Goal: Transaction & Acquisition: Purchase product/service

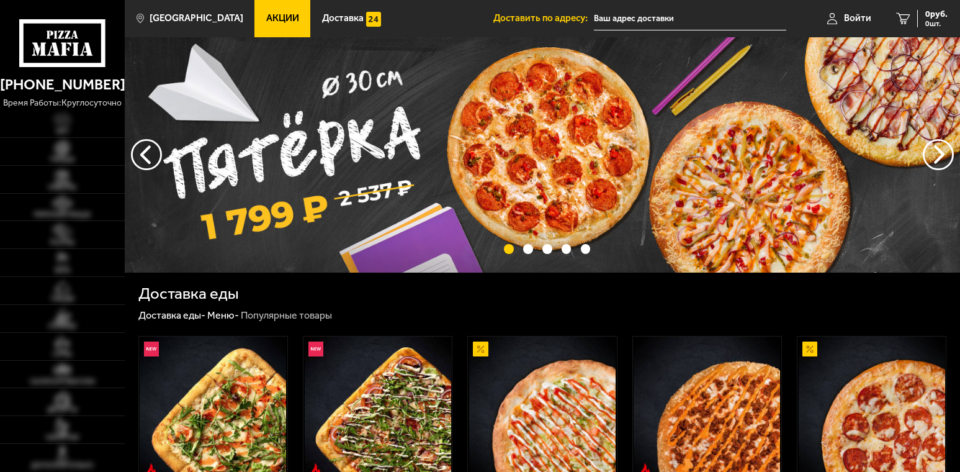
type input "[GEOGRAPHIC_DATA] Краснопутиловская 23"
click at [861, 16] on span "Войти" at bounding box center [857, 18] width 27 height 9
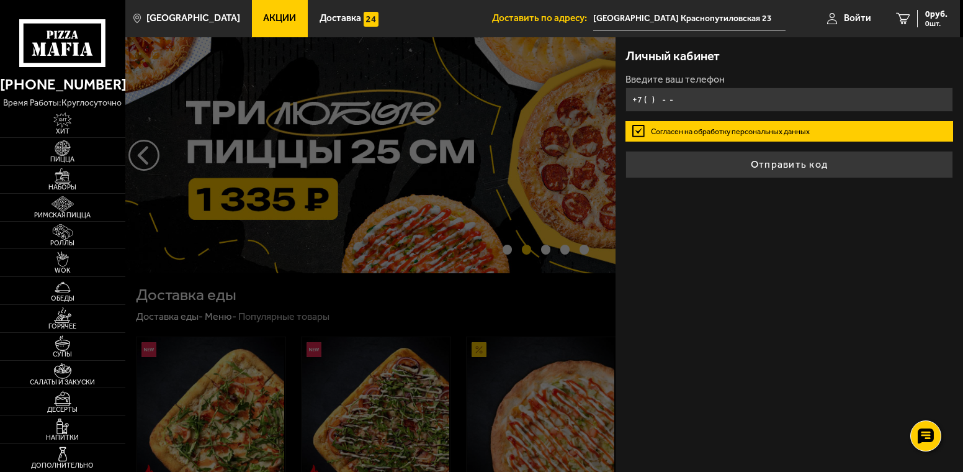
click at [689, 105] on input "+7 ( ) - -" at bounding box center [790, 99] width 328 height 24
click at [679, 101] on input "+7 ( ) - -" at bounding box center [790, 99] width 328 height 24
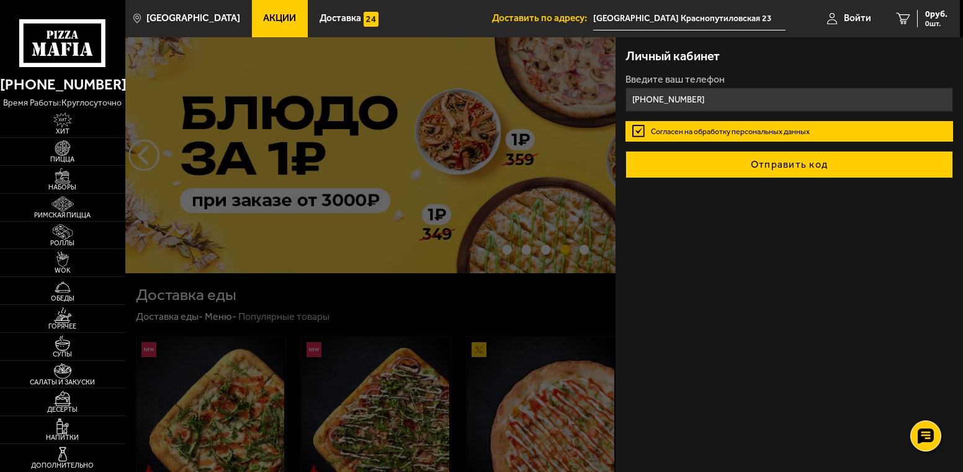
type input "[PHONE_NUMBER]"
click at [800, 158] on button "Отправить код" at bounding box center [790, 164] width 328 height 27
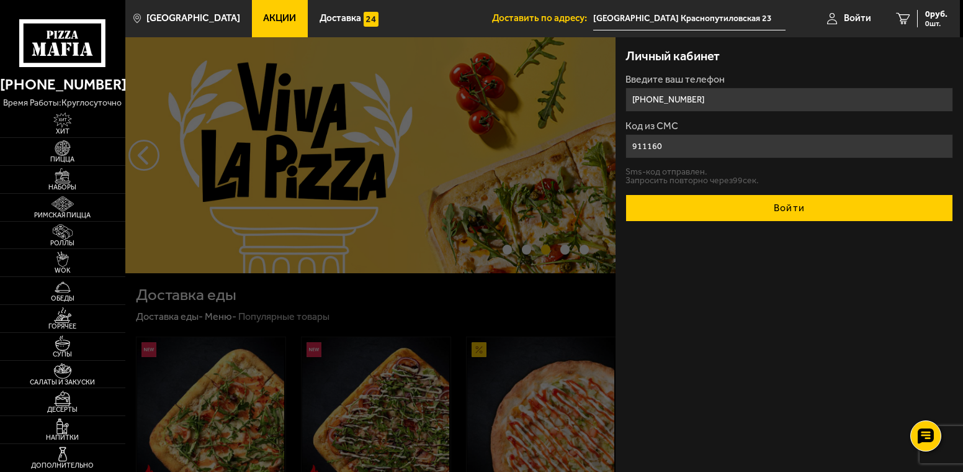
type input "911160"
click at [800, 202] on button "Войти" at bounding box center [790, 207] width 328 height 27
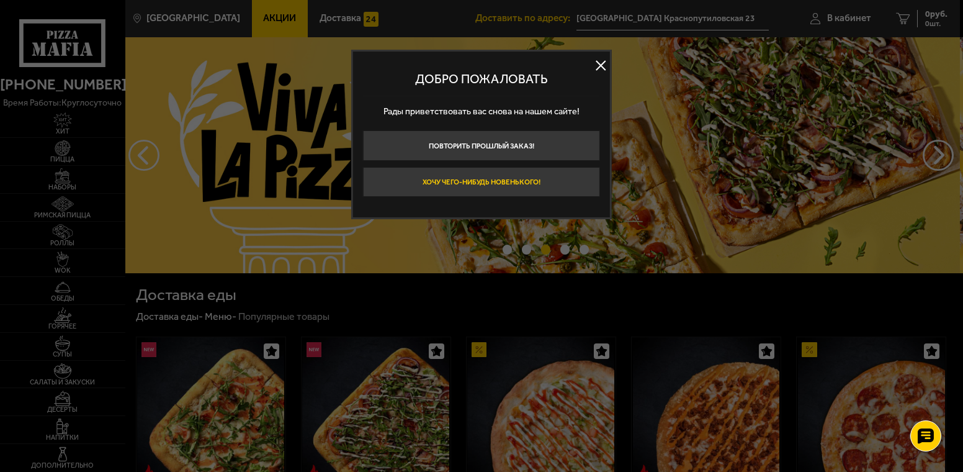
click at [531, 180] on button "Хочу чего-нибудь новенького!" at bounding box center [481, 182] width 237 height 30
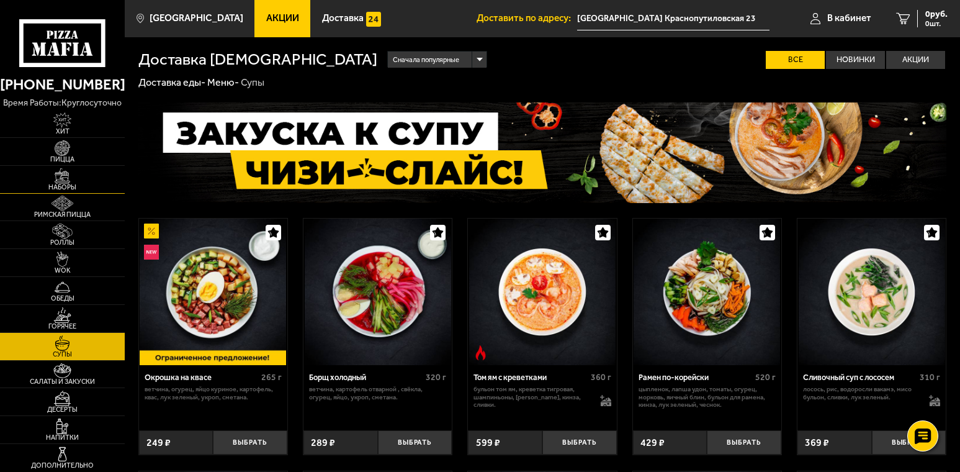
click at [71, 180] on img at bounding box center [62, 176] width 38 height 16
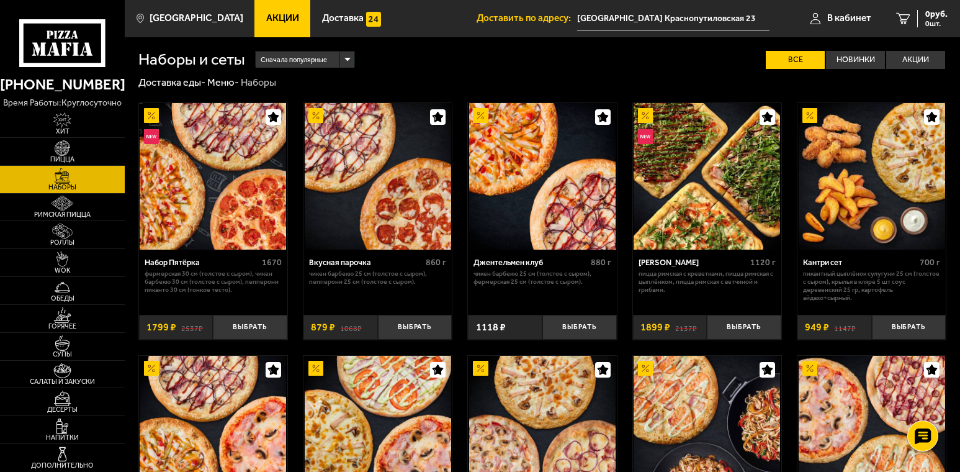
click at [722, 215] on img at bounding box center [707, 176] width 146 height 146
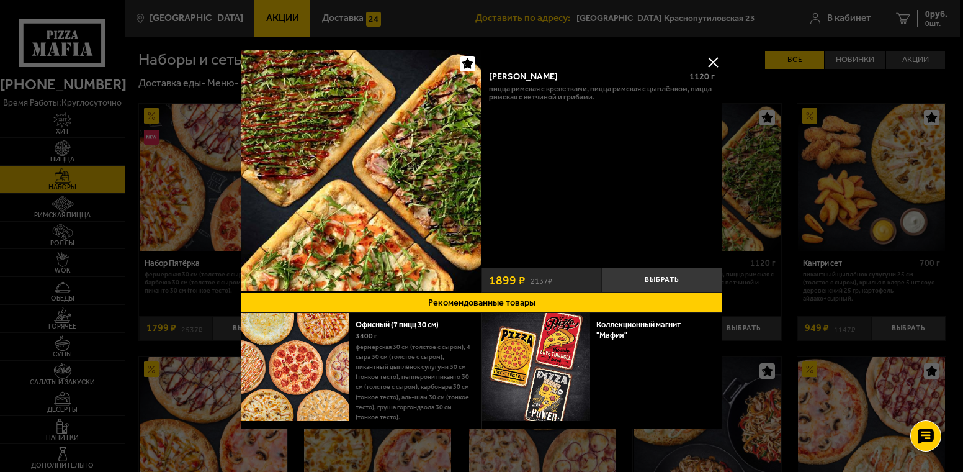
click at [711, 62] on button at bounding box center [713, 62] width 19 height 19
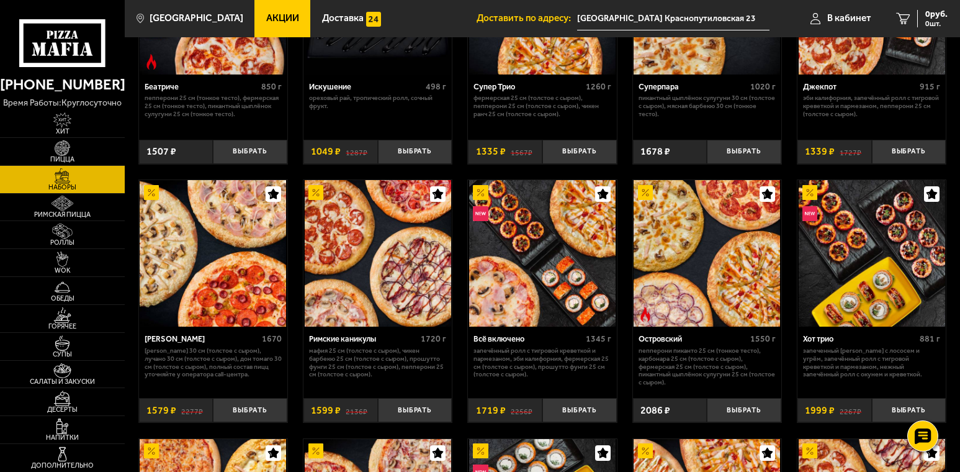
scroll to position [683, 0]
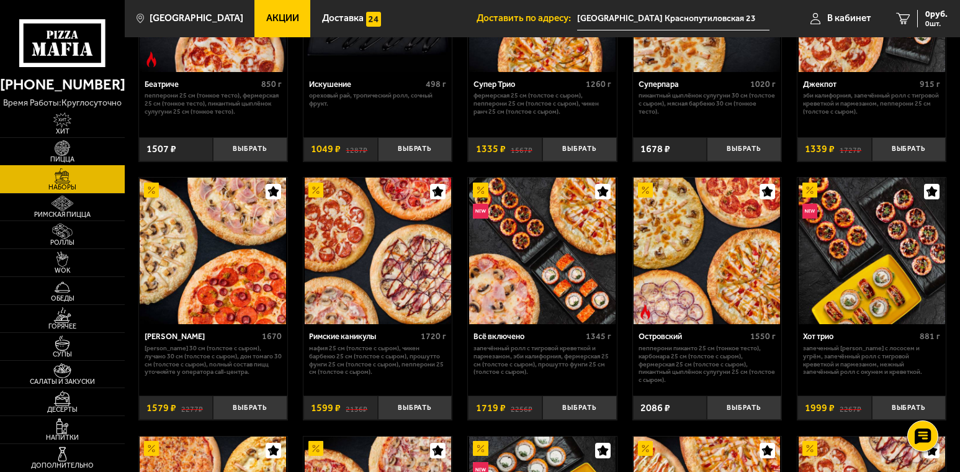
click at [82, 151] on link "Пицца" at bounding box center [62, 151] width 125 height 27
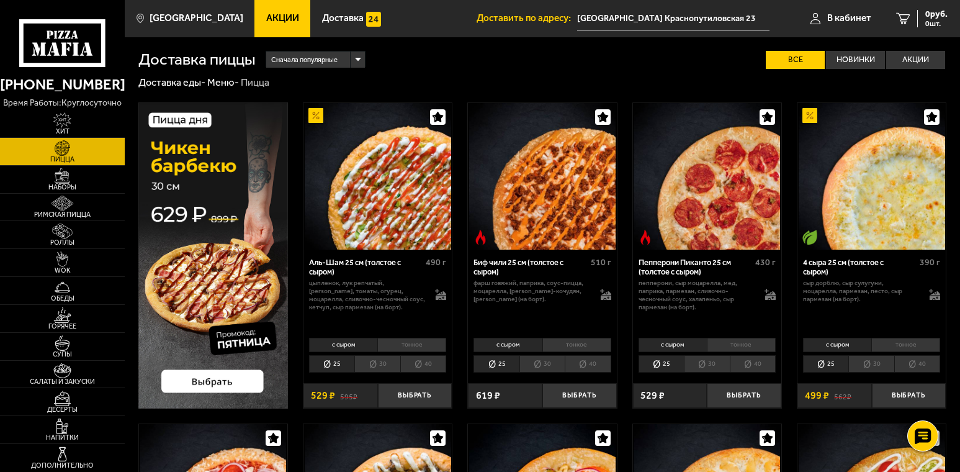
click at [275, 18] on span "Акции" at bounding box center [282, 18] width 33 height 9
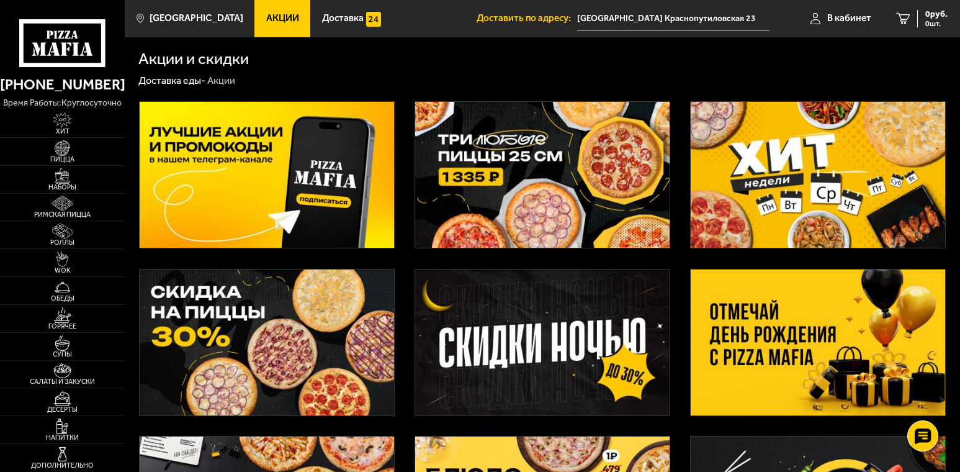
click at [806, 179] on img at bounding box center [818, 175] width 254 height 146
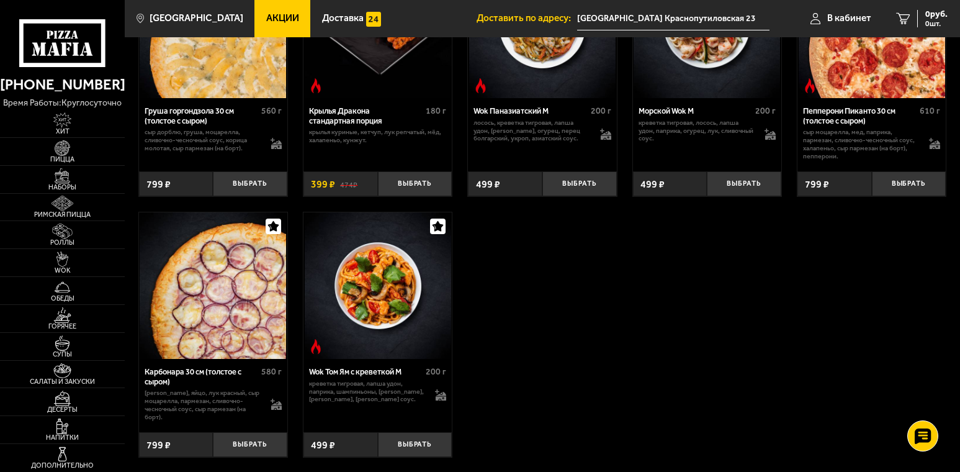
scroll to position [621, 0]
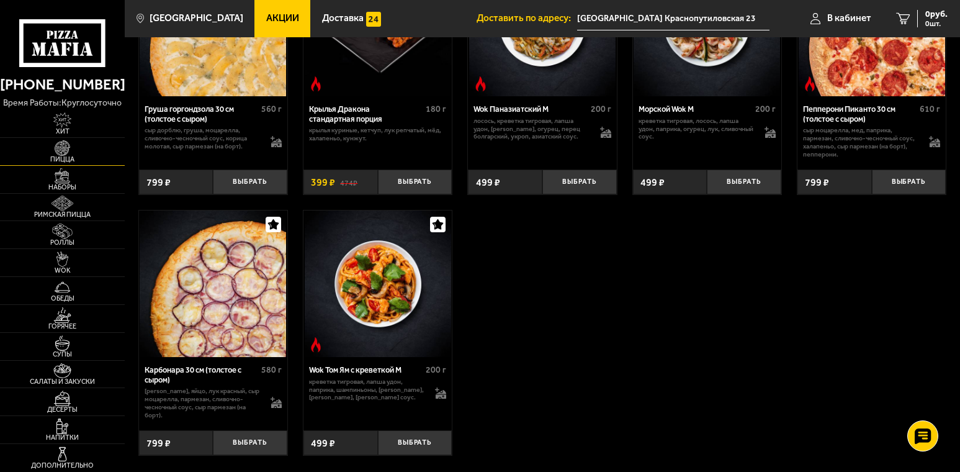
click at [63, 156] on span "Пицца" at bounding box center [62, 159] width 125 height 7
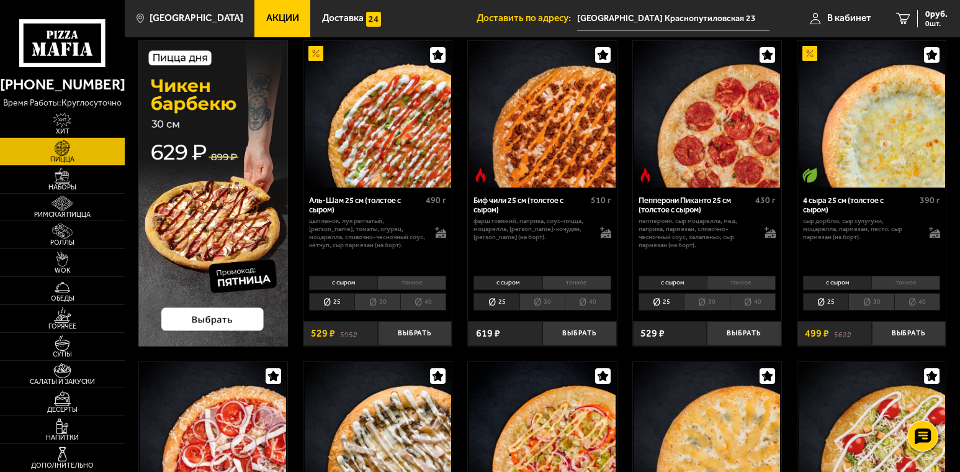
scroll to position [124, 0]
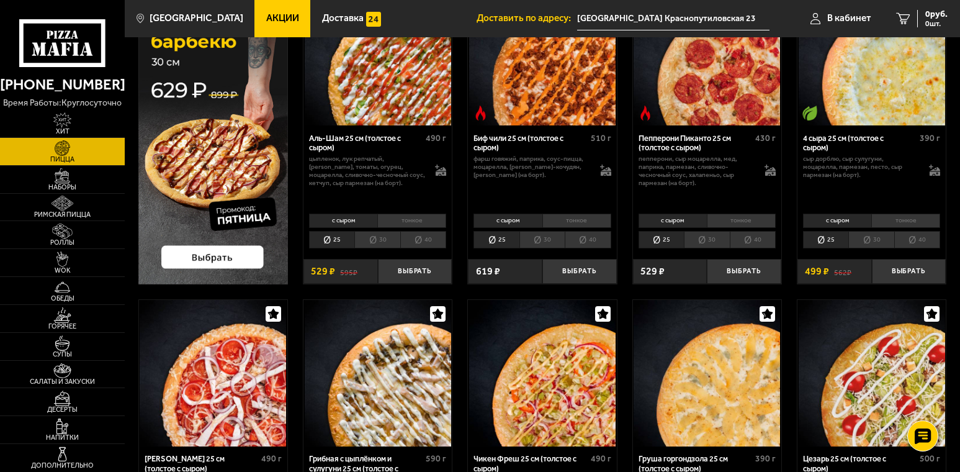
click at [245, 164] on img at bounding box center [213, 130] width 150 height 305
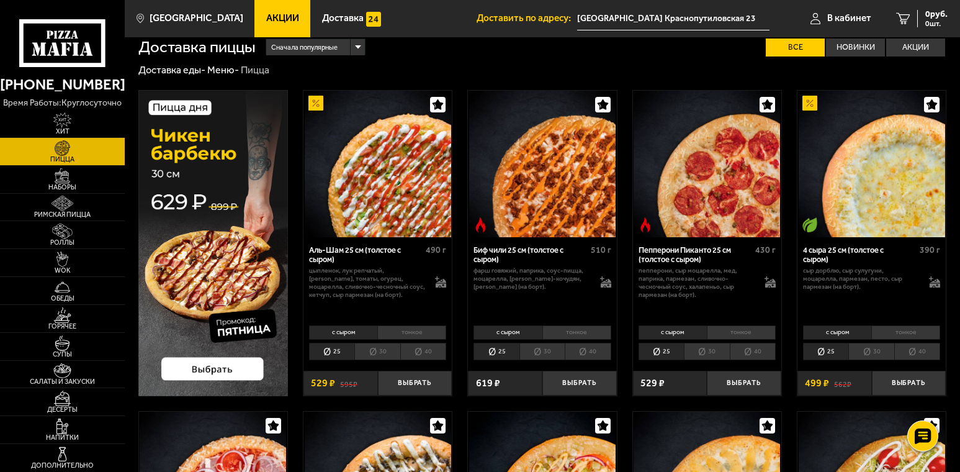
scroll to position [0, 0]
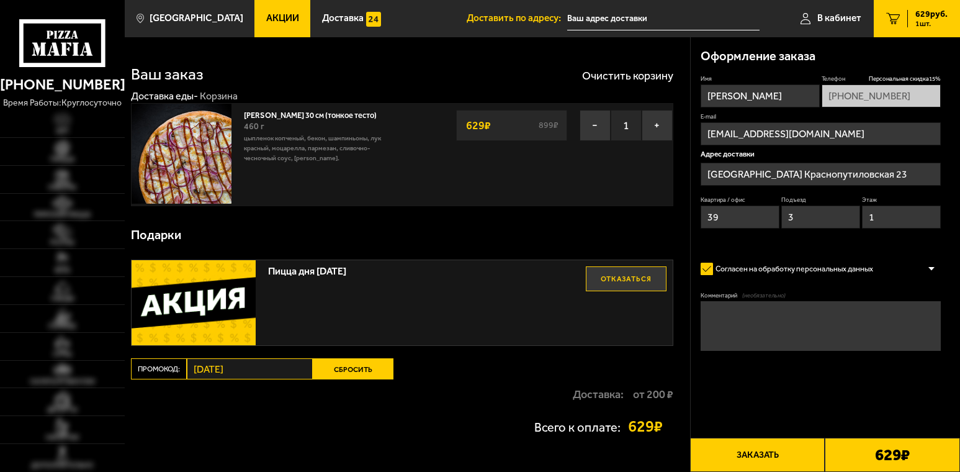
type input "[GEOGRAPHIC_DATA] Краснопутиловская 23"
type input "Краснопутиловская улица, 23"
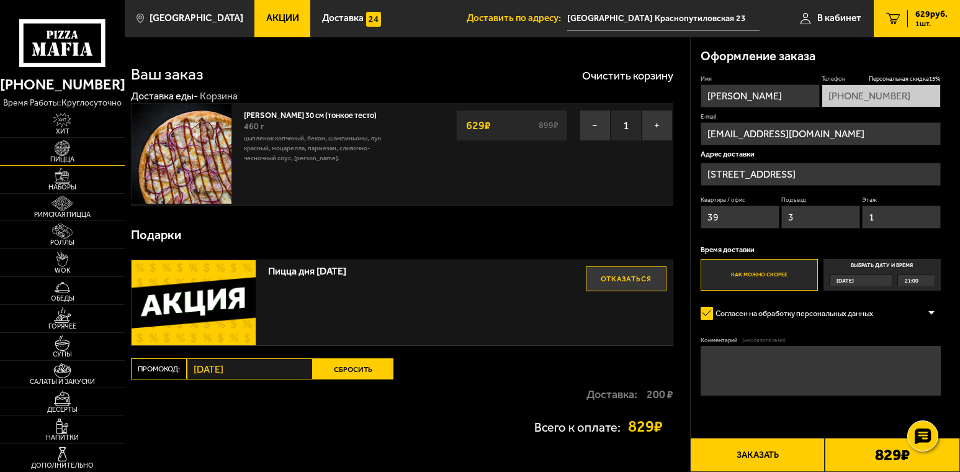
click at [61, 148] on img at bounding box center [62, 148] width 38 height 16
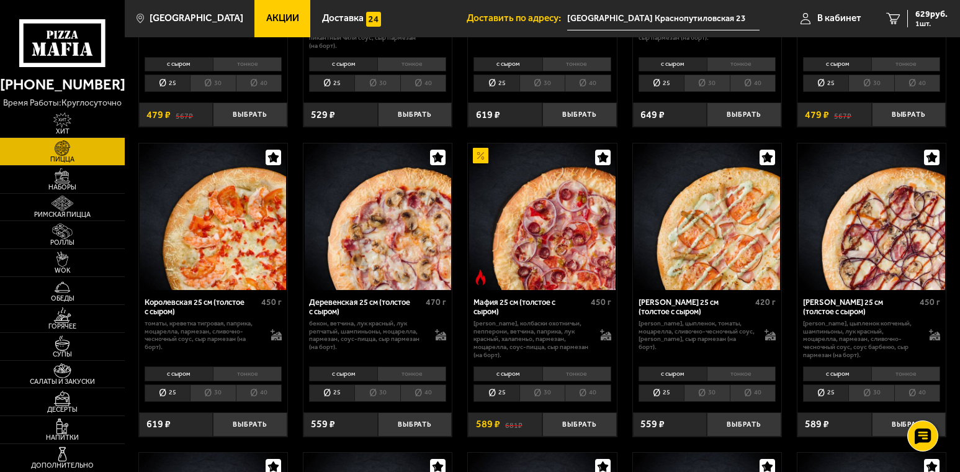
scroll to position [931, 0]
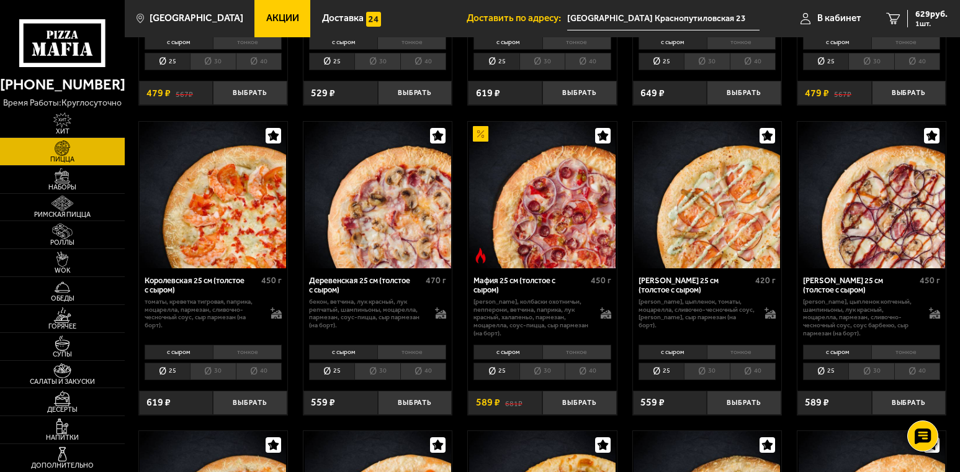
click at [913, 350] on li "тонкое" at bounding box center [905, 351] width 69 height 14
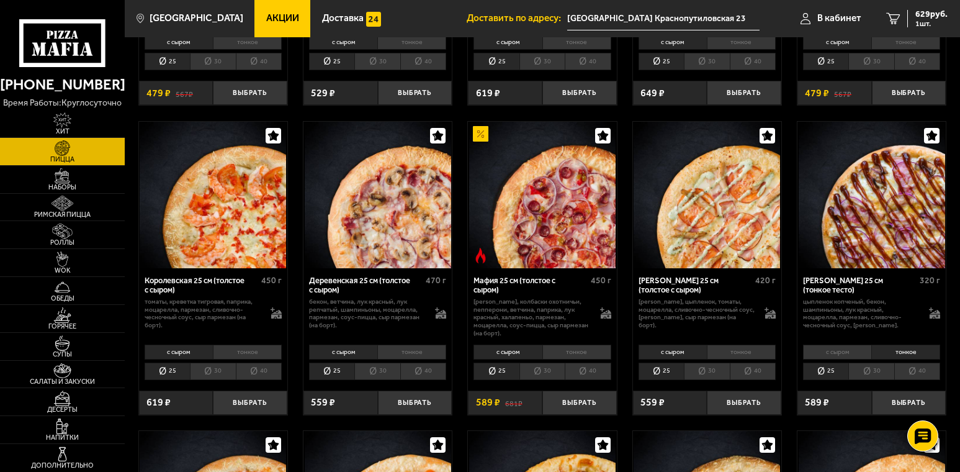
click at [879, 377] on li "30" at bounding box center [870, 370] width 45 height 17
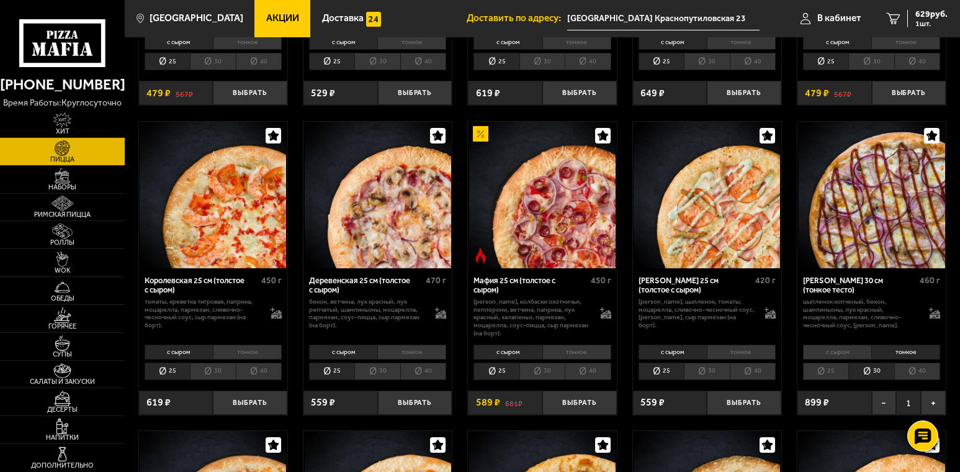
click at [925, 375] on li "40" at bounding box center [917, 370] width 46 height 17
click at [868, 369] on li "30" at bounding box center [870, 370] width 45 height 17
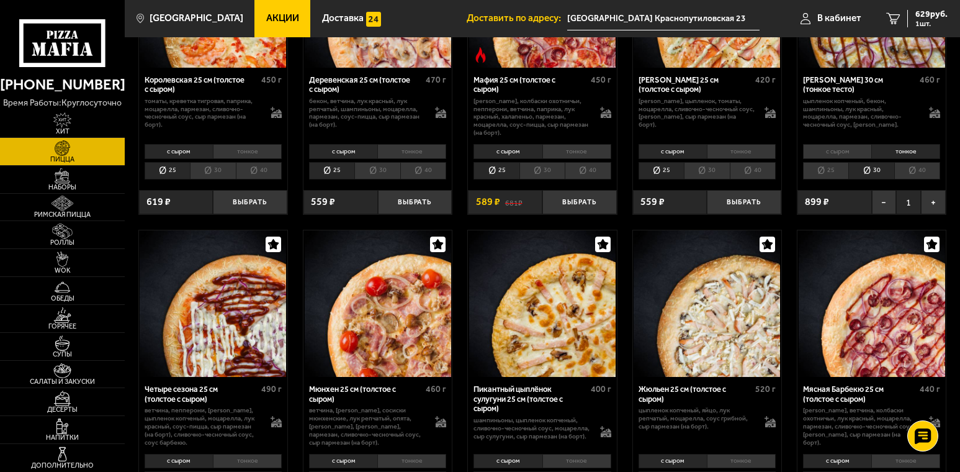
scroll to position [993, 0]
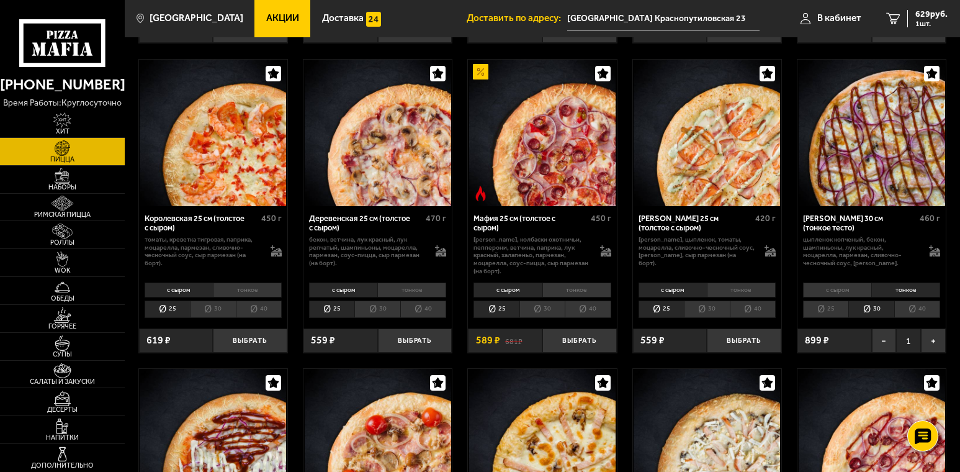
click at [921, 311] on li "40" at bounding box center [917, 308] width 46 height 17
click at [881, 308] on li "30" at bounding box center [870, 308] width 45 height 17
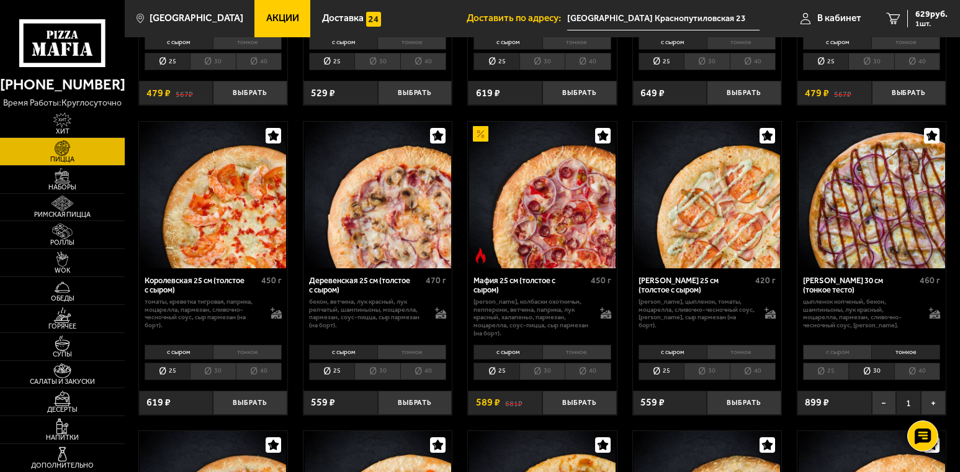
scroll to position [683, 0]
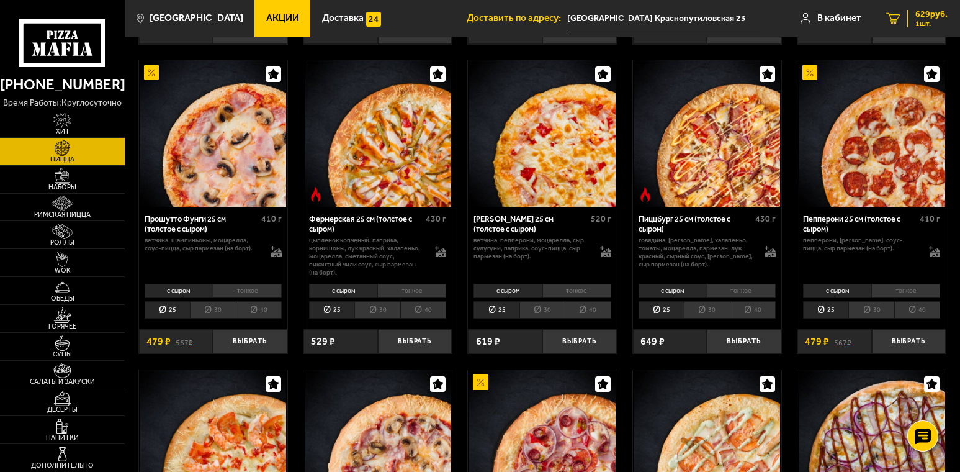
click at [930, 13] on span "629 руб." at bounding box center [931, 14] width 32 height 9
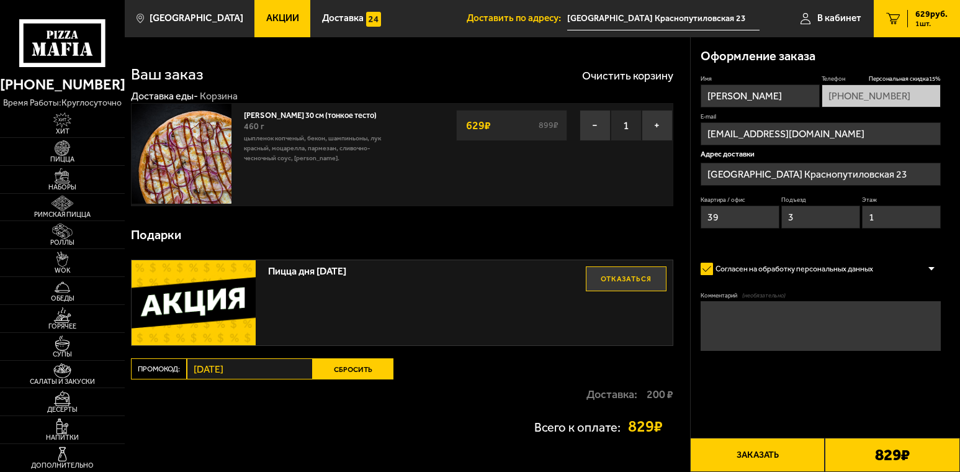
type input "Краснопутиловская улица, 23"
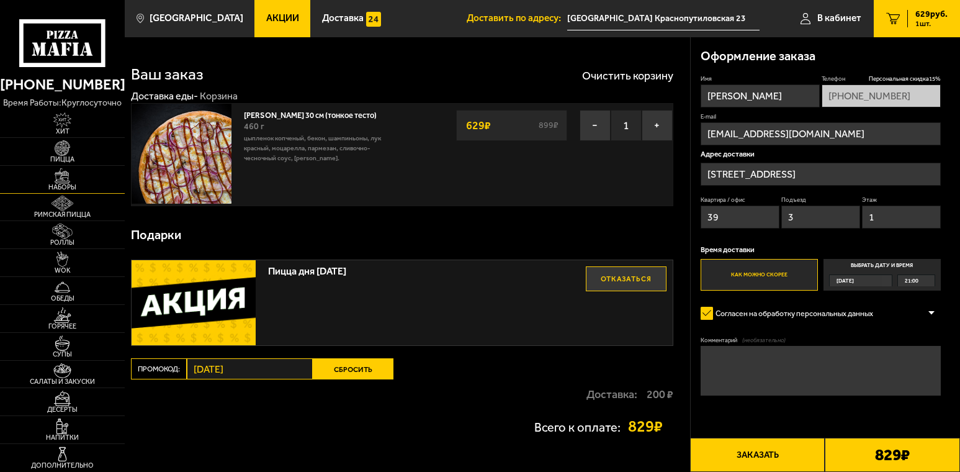
click at [64, 171] on img at bounding box center [62, 176] width 38 height 16
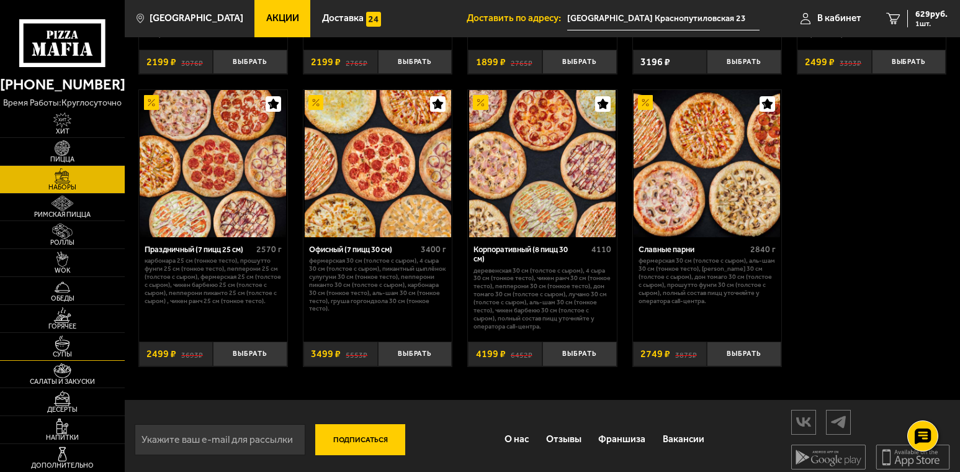
scroll to position [1551, 0]
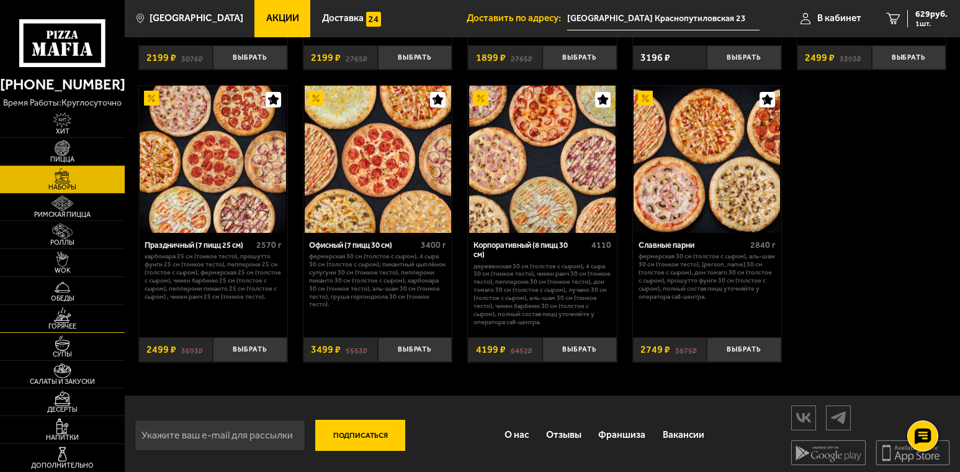
click at [65, 326] on span "Горячее" at bounding box center [62, 326] width 125 height 7
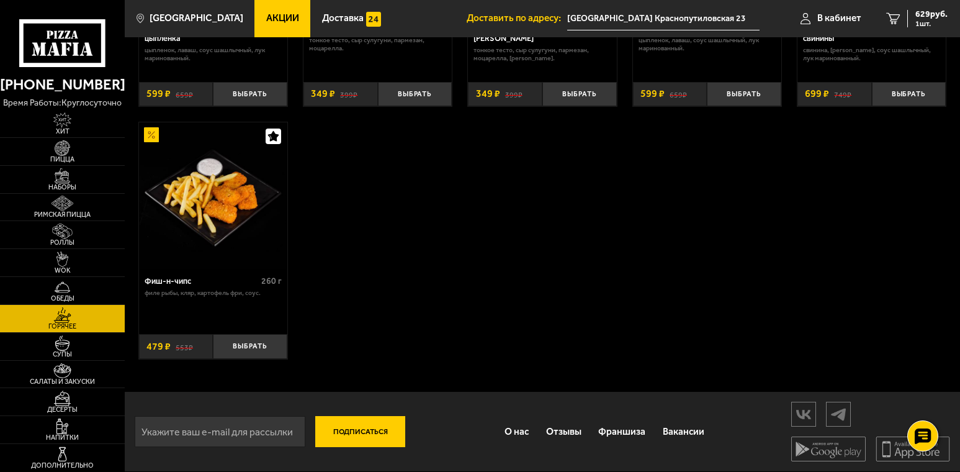
scroll to position [809, 0]
click at [73, 375] on img at bounding box center [62, 371] width 38 height 16
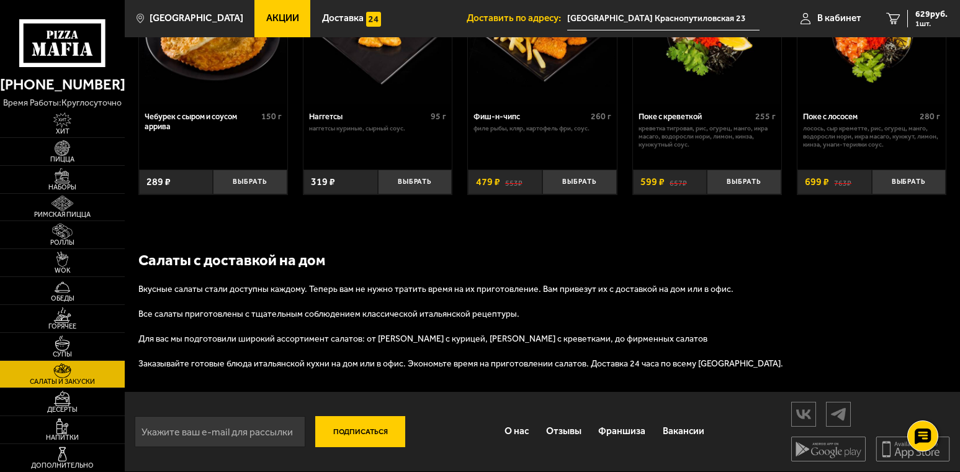
scroll to position [715, 0]
click at [71, 398] on img at bounding box center [62, 398] width 38 height 16
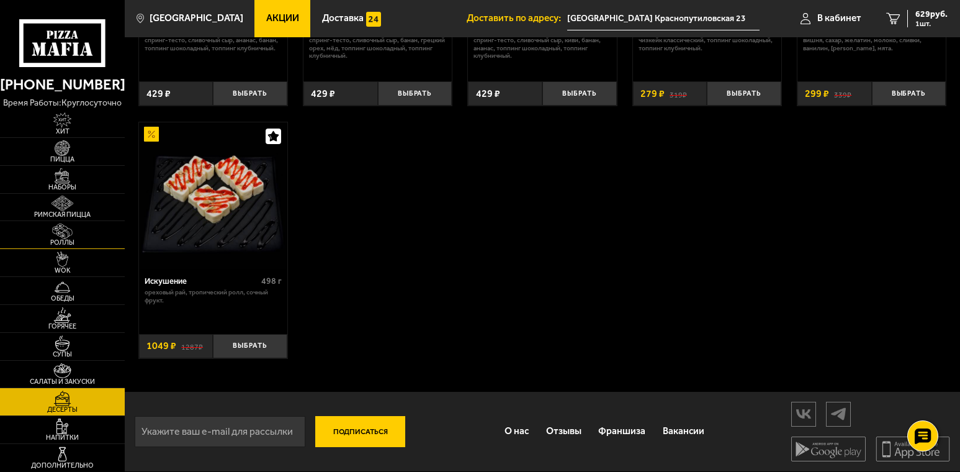
scroll to position [364, 0]
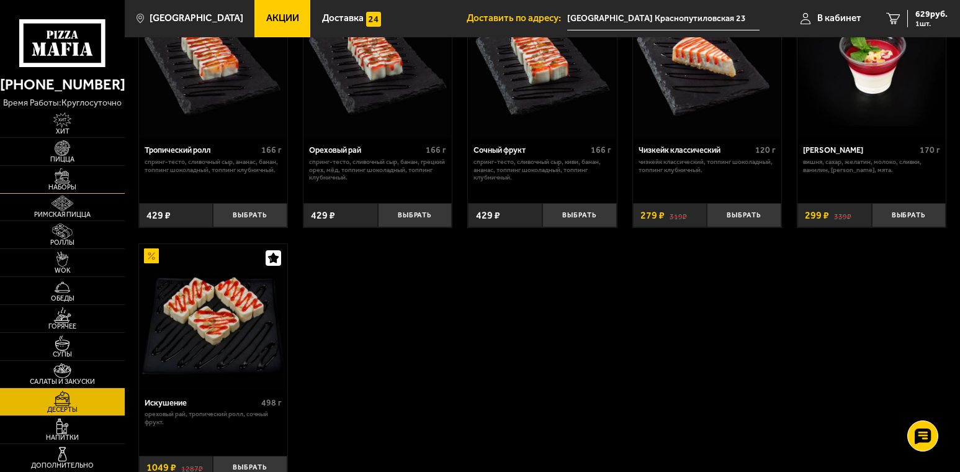
click at [63, 178] on img at bounding box center [62, 176] width 38 height 16
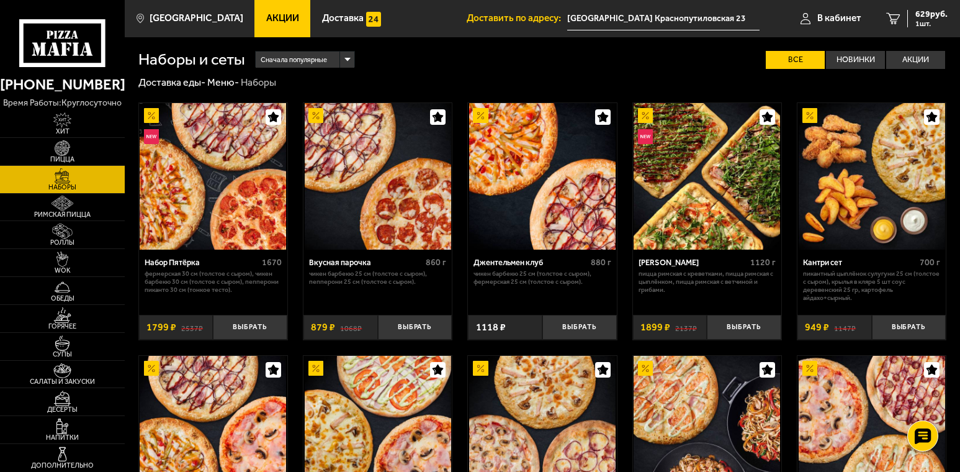
scroll to position [62, 0]
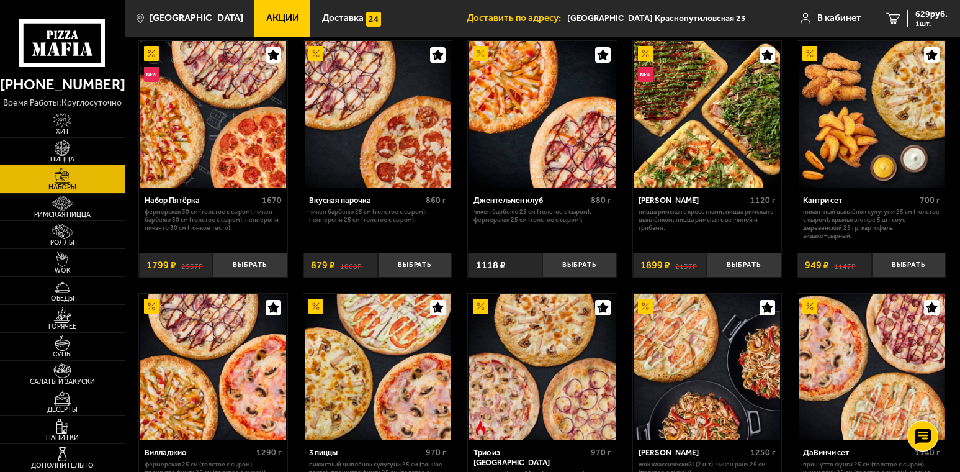
click at [87, 149] on link "Пицца" at bounding box center [62, 151] width 125 height 27
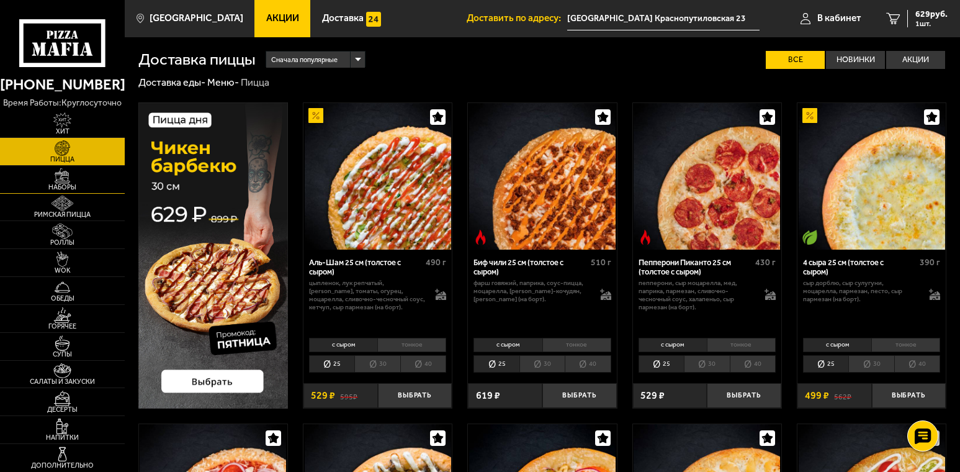
click at [65, 179] on img at bounding box center [62, 176] width 38 height 16
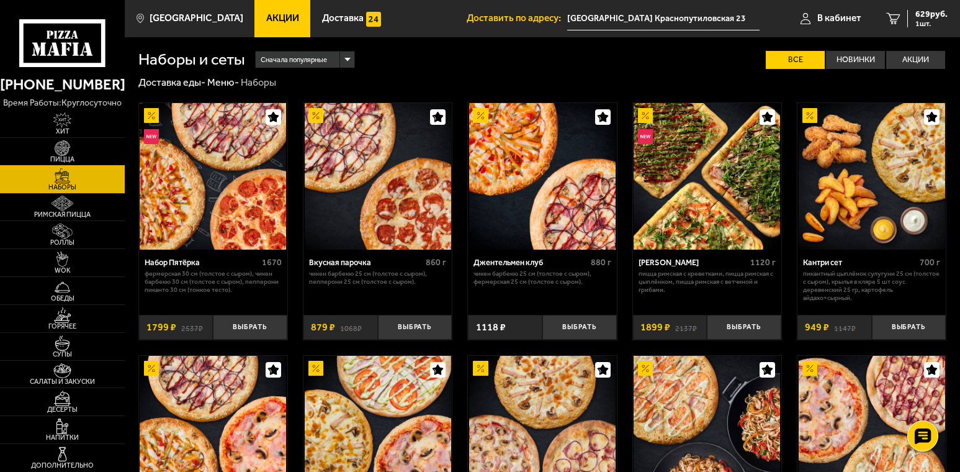
click at [49, 151] on img at bounding box center [62, 148] width 38 height 16
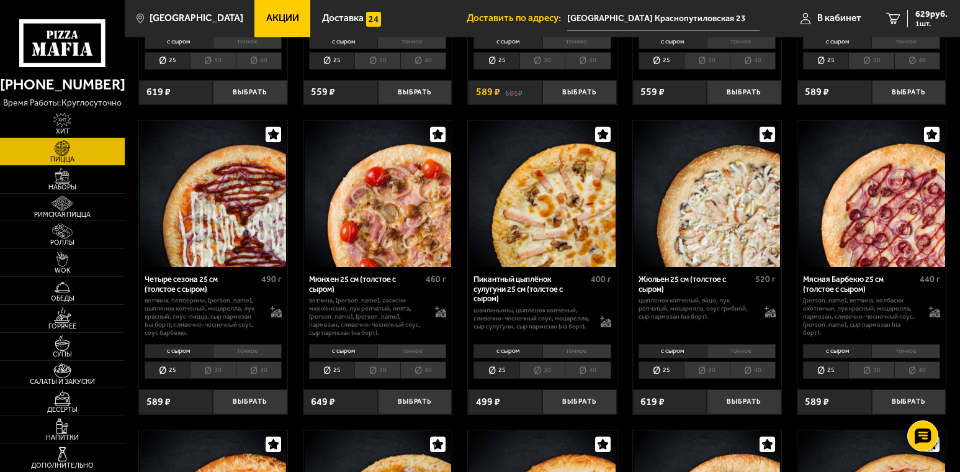
scroll to position [1303, 0]
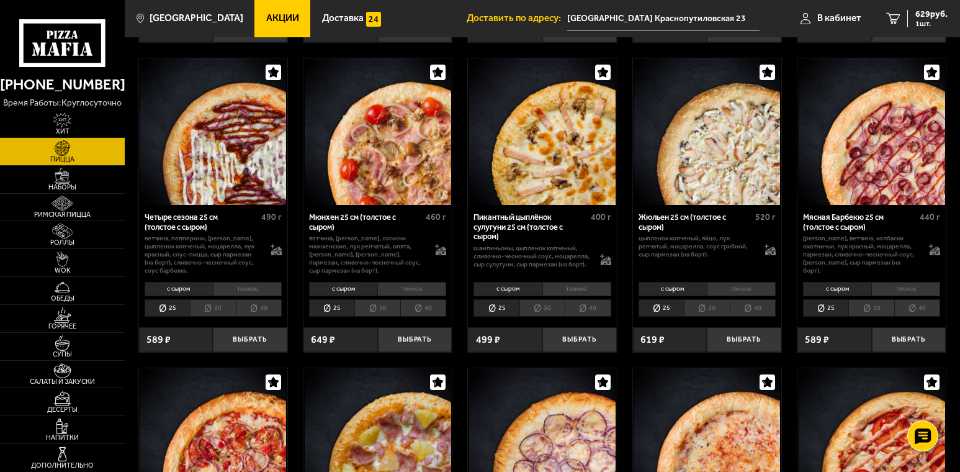
click at [580, 295] on li "тонкое" at bounding box center [576, 289] width 69 height 14
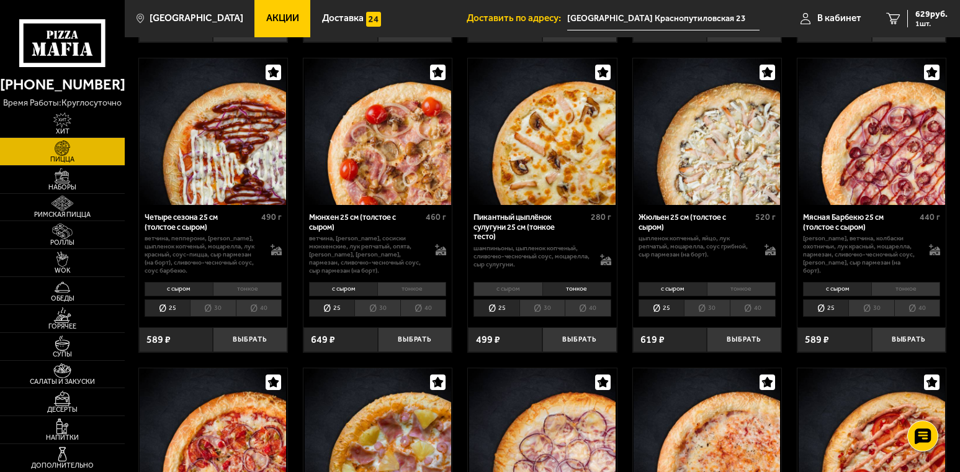
click at [541, 307] on li "30" at bounding box center [541, 307] width 45 height 17
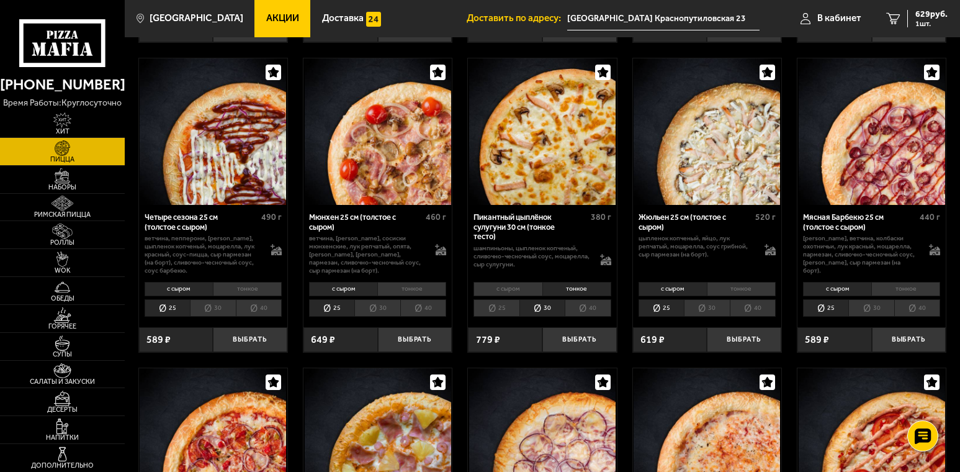
click at [601, 314] on li "40" at bounding box center [588, 307] width 46 height 17
